Goal: Information Seeking & Learning: Check status

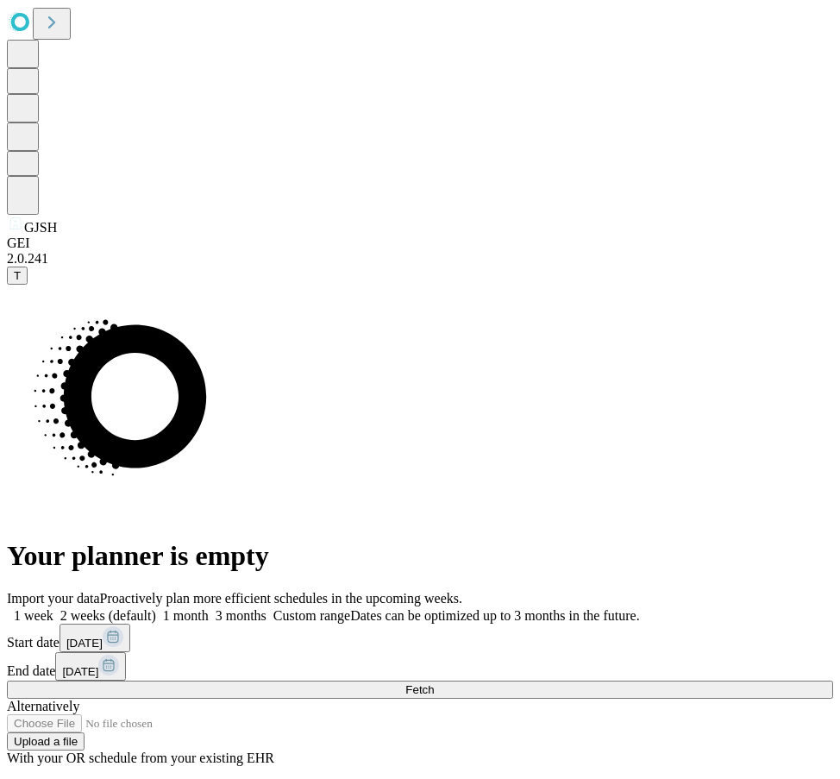
click at [434, 683] on span "Fetch" at bounding box center [420, 689] width 28 height 13
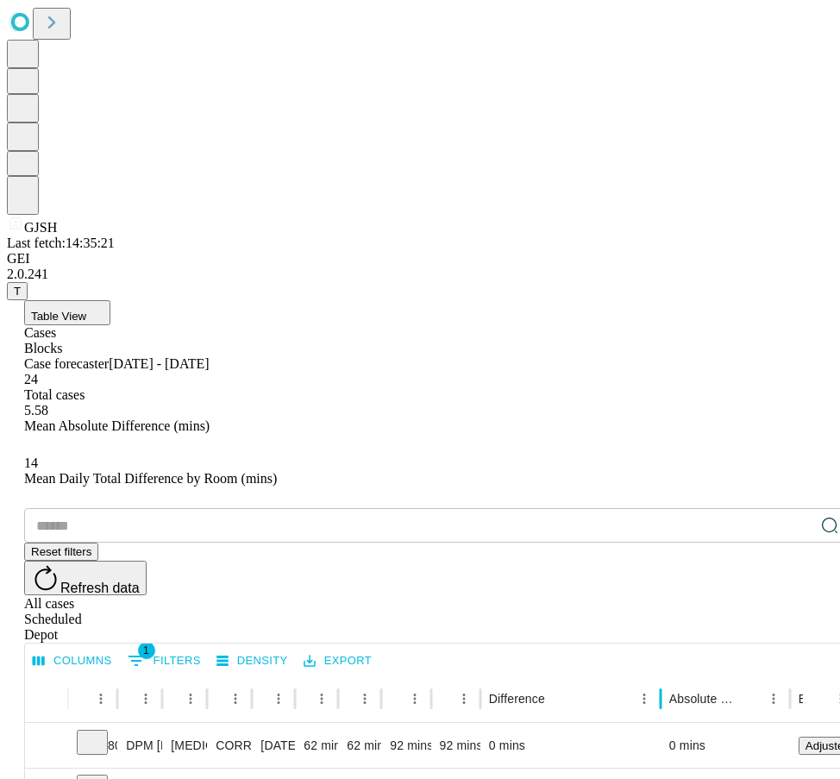
drag, startPoint x: 582, startPoint y: 349, endPoint x: 720, endPoint y: 360, distance: 137.7
click at [665, 675] on div at bounding box center [661, 699] width 9 height 48
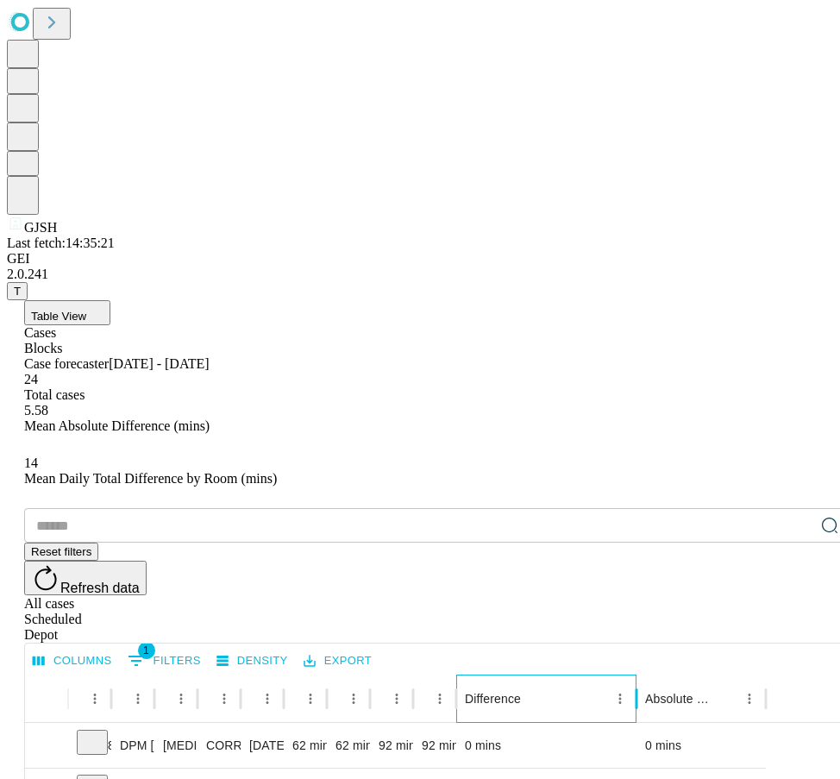
click at [521, 692] on div "Difference" at bounding box center [493, 699] width 56 height 14
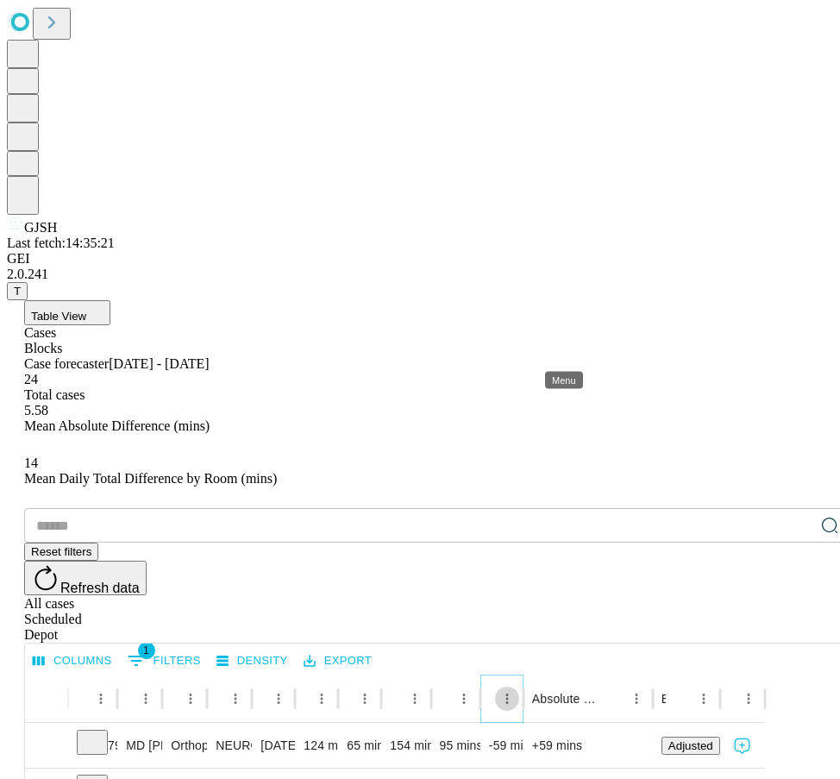
click at [515, 691] on icon "Menu" at bounding box center [508, 699] width 16 height 16
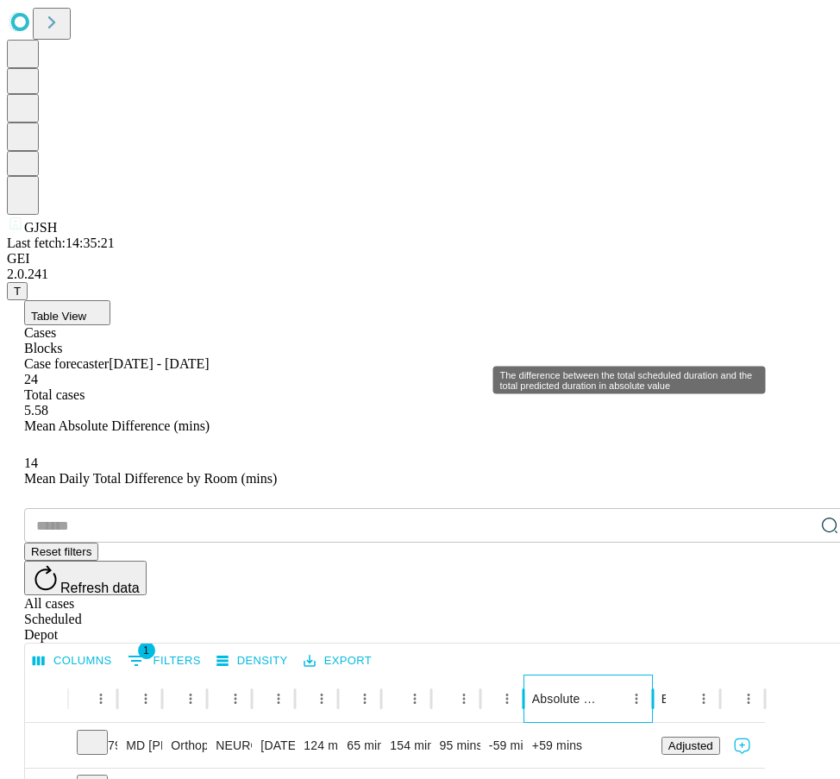
click at [599, 692] on div "Absolute Difference" at bounding box center [565, 699] width 66 height 14
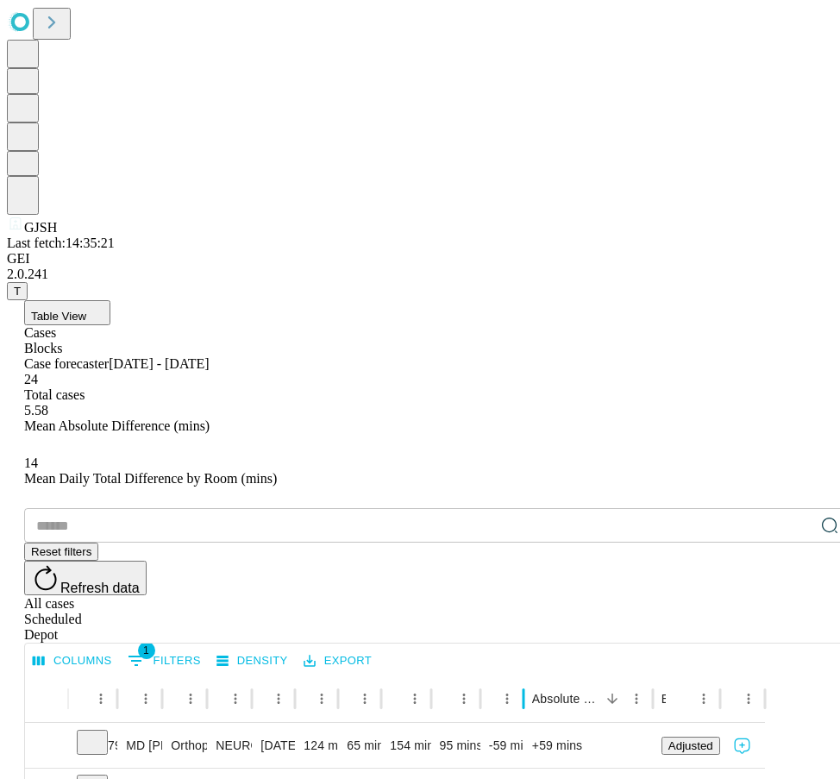
click at [777, 627] on div "Depot" at bounding box center [437, 635] width 827 height 16
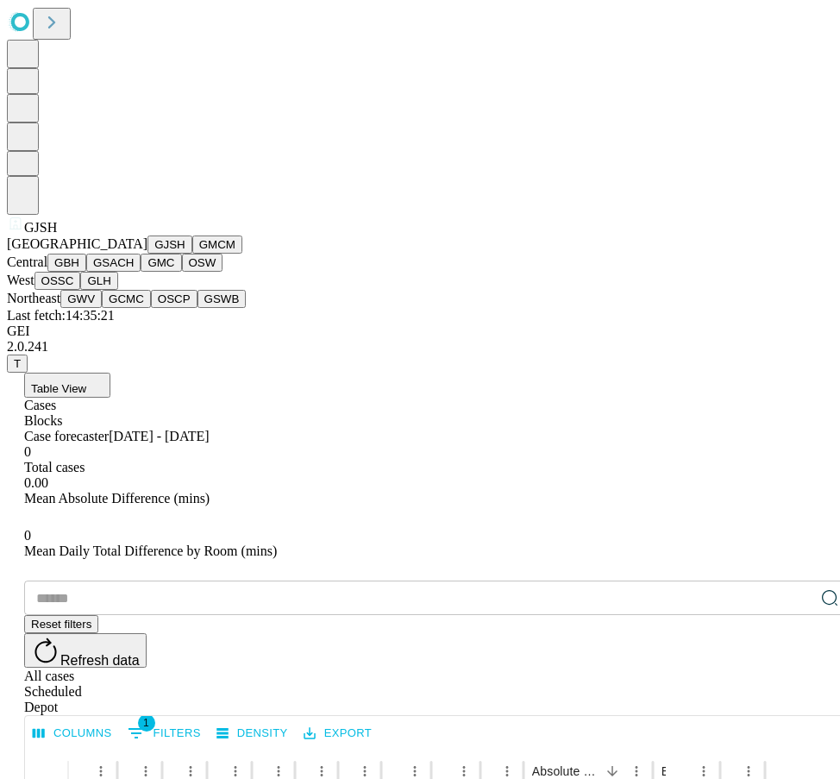
click at [141, 272] on button "GMC" at bounding box center [161, 263] width 41 height 18
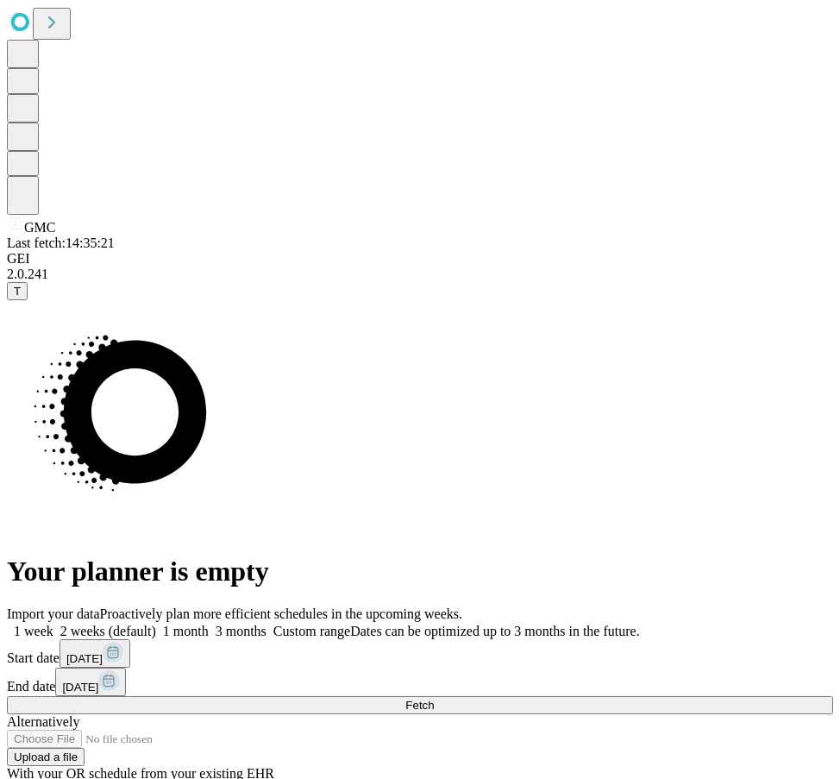
click at [434, 699] on span "Fetch" at bounding box center [420, 705] width 28 height 13
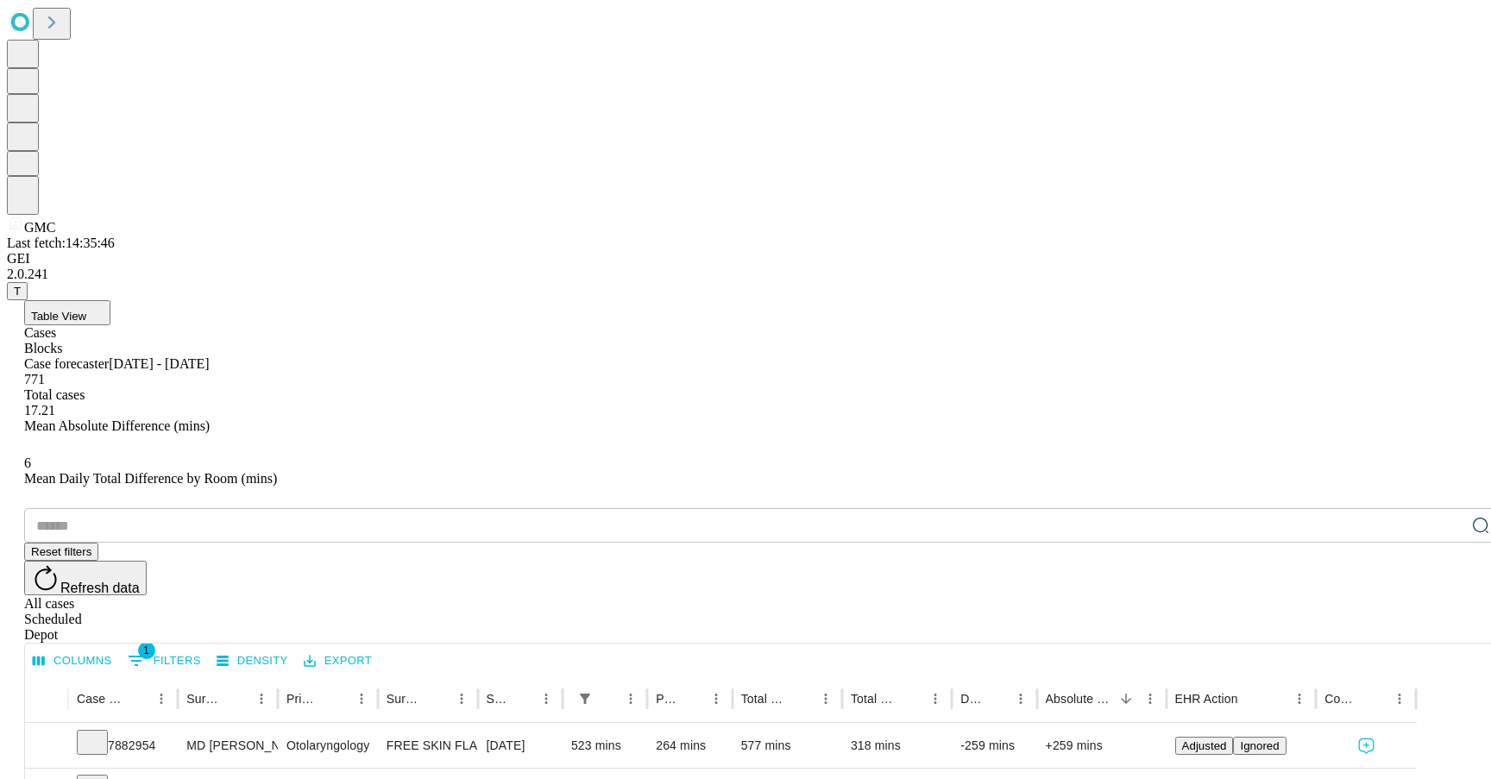
click at [110, 300] on button "Table View" at bounding box center [67, 312] width 86 height 25
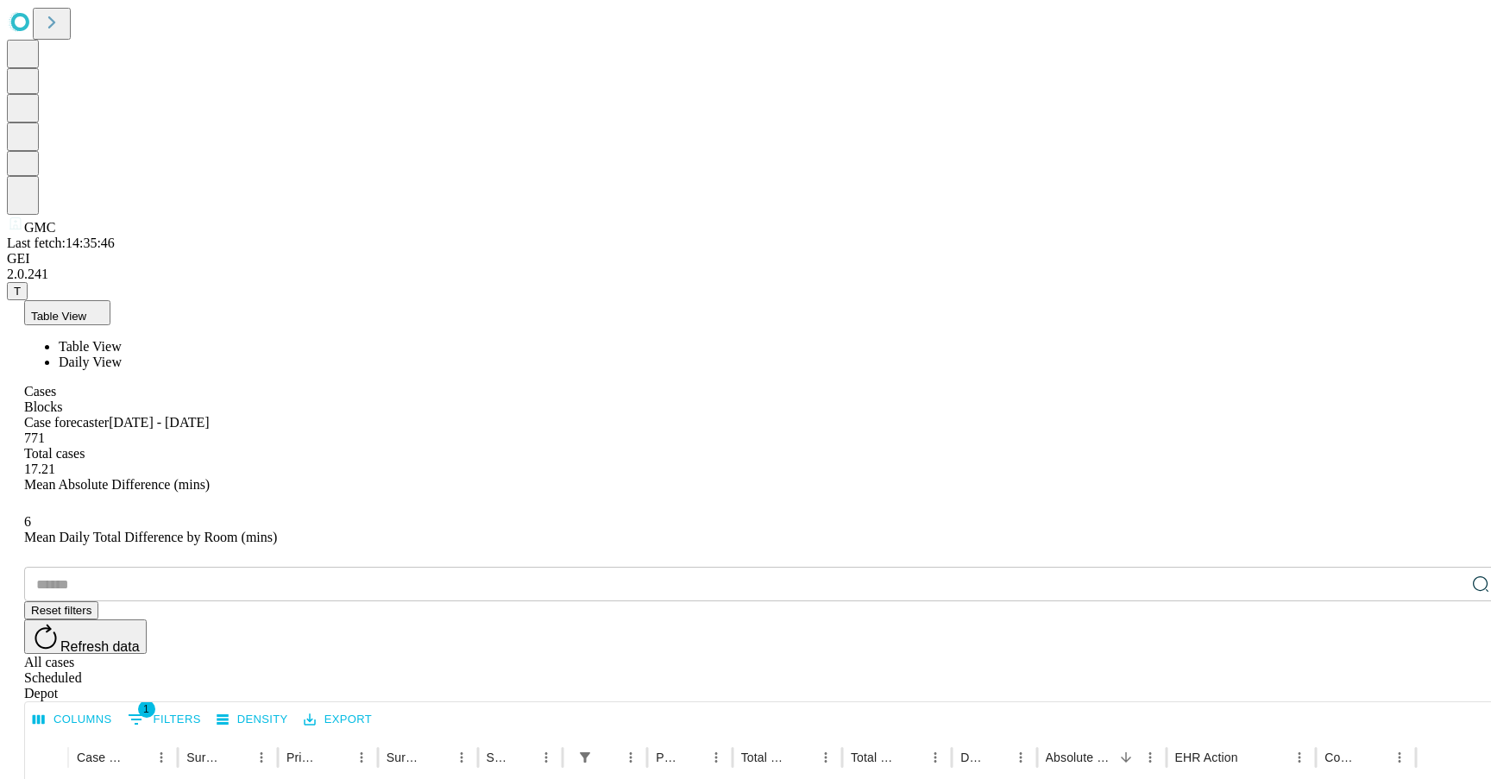
click at [122, 355] on span "Daily View" at bounding box center [90, 362] width 63 height 15
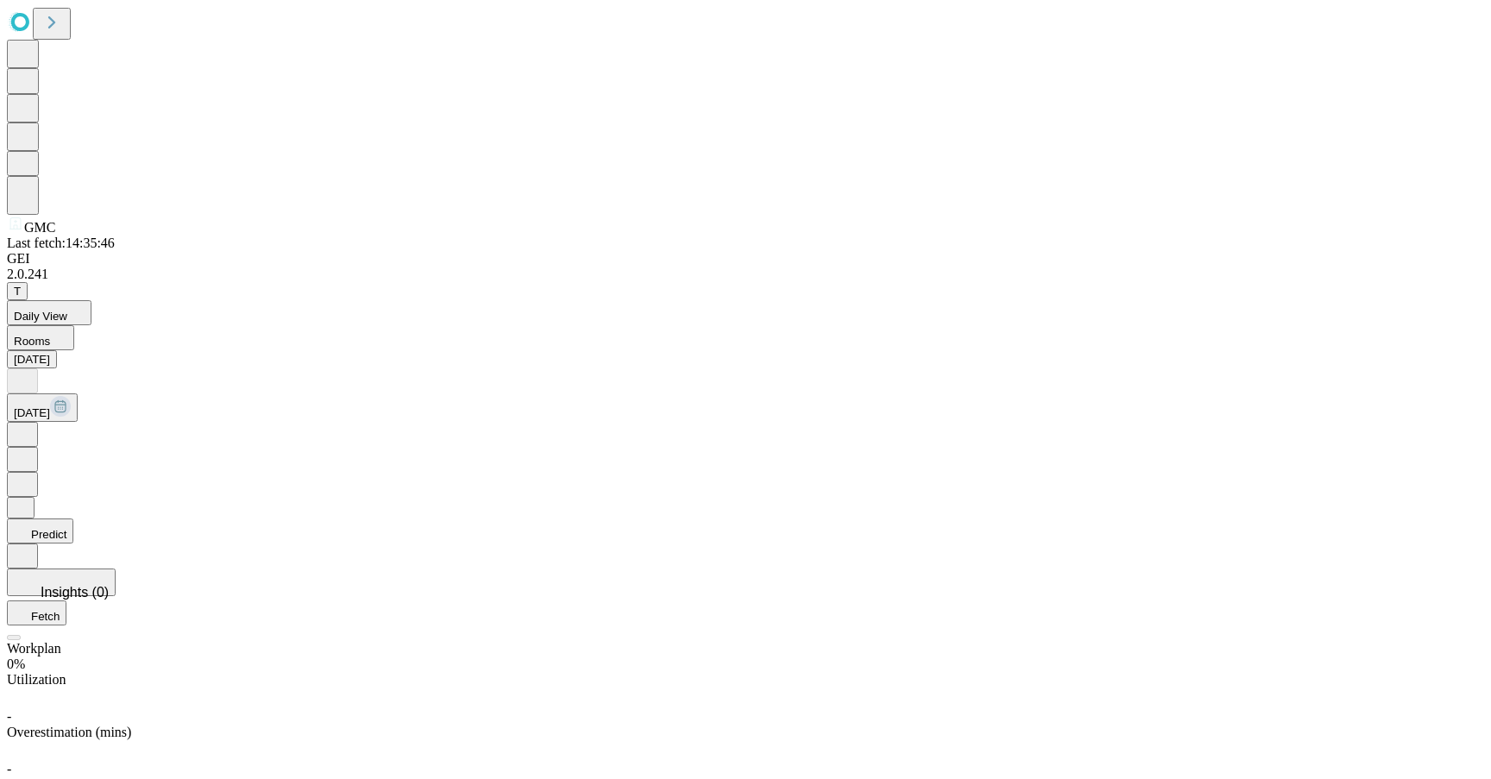
click at [67, 310] on span "Daily View" at bounding box center [40, 316] width 53 height 13
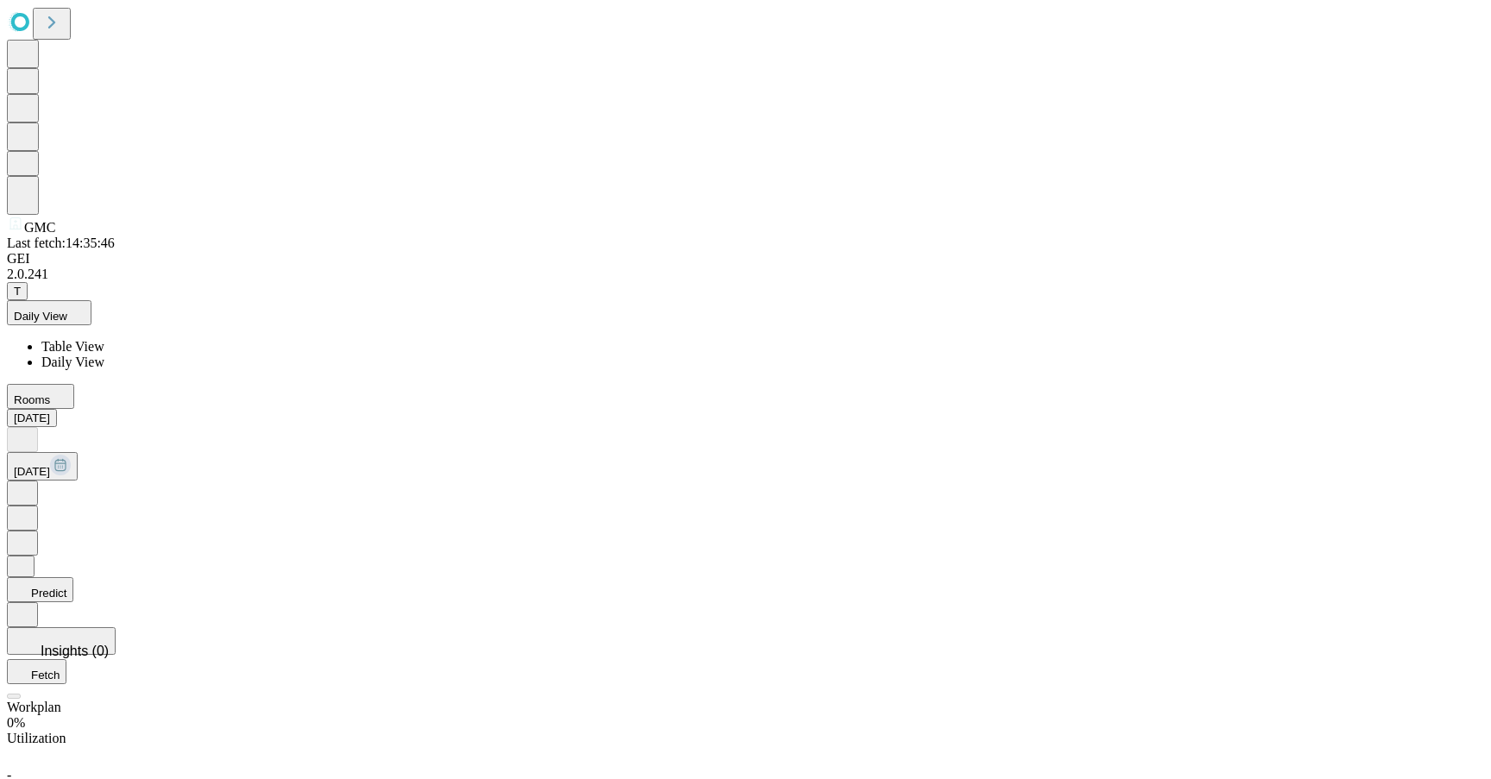
click at [104, 339] on span "Table View" at bounding box center [72, 346] width 63 height 15
